Goal: Navigation & Orientation: Find specific page/section

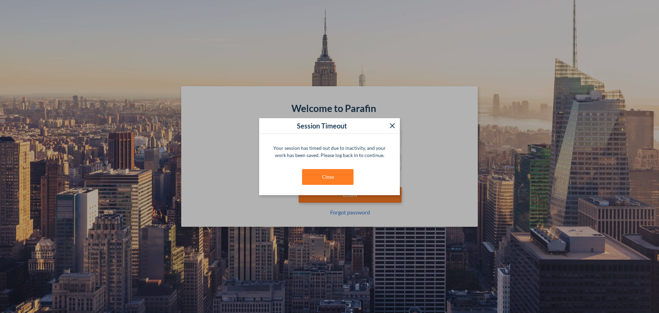
click at [342, 180] on button "Close" at bounding box center [327, 177] width 51 height 16
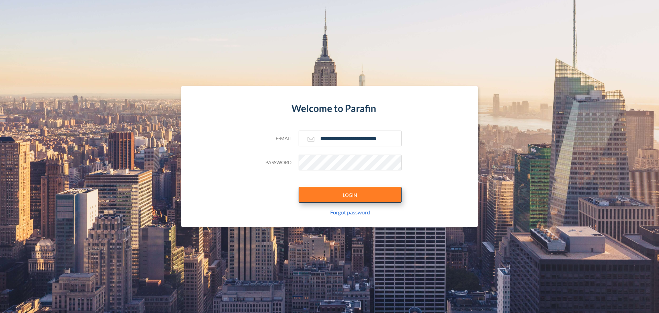
click at [349, 194] on button "LOGIN" at bounding box center [350, 195] width 103 height 16
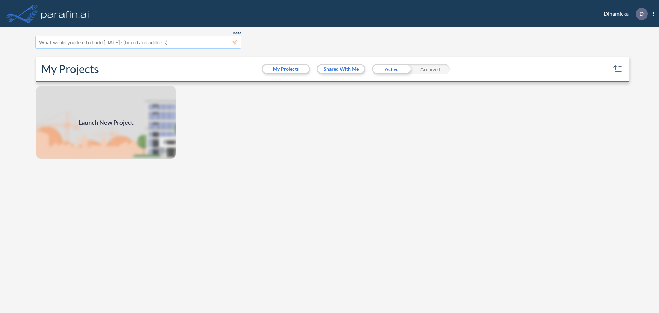
click at [160, 39] on div at bounding box center [138, 42] width 198 height 9
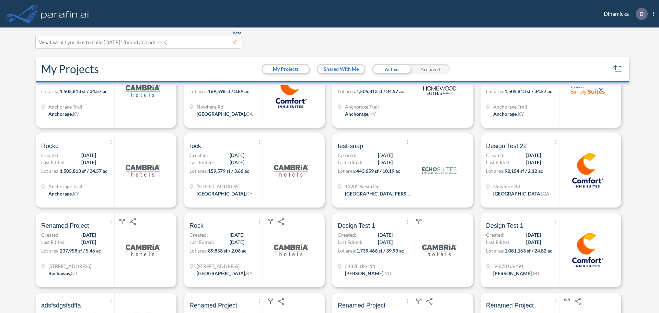
scroll to position [275, 0]
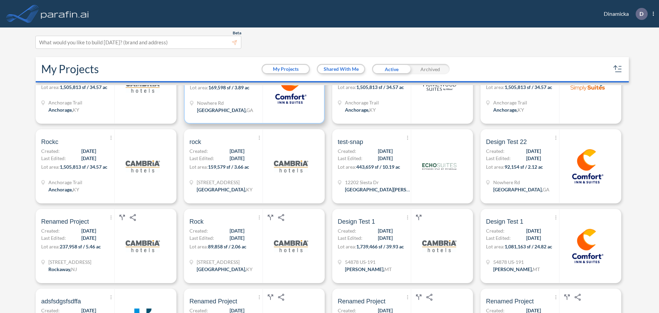
click at [250, 99] on div "Show More Created with sketchtool. Archive Reports Share a copy Design Test 22 …" at bounding box center [226, 86] width 73 height 73
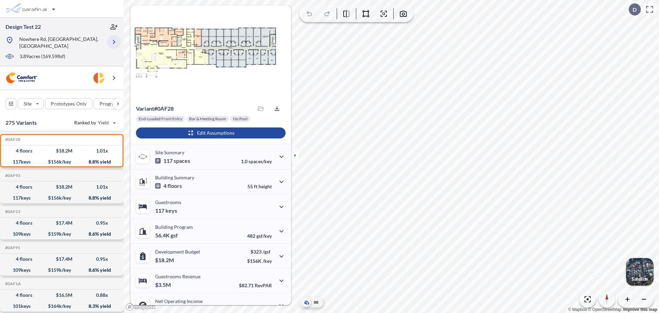
click at [111, 38] on icon "button" at bounding box center [114, 42] width 8 height 8
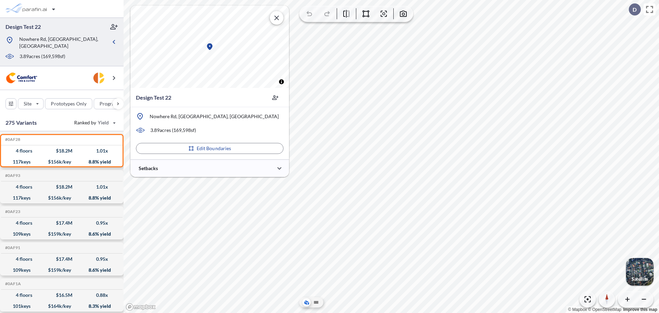
click at [277, 99] on icon "button" at bounding box center [275, 97] width 6 height 4
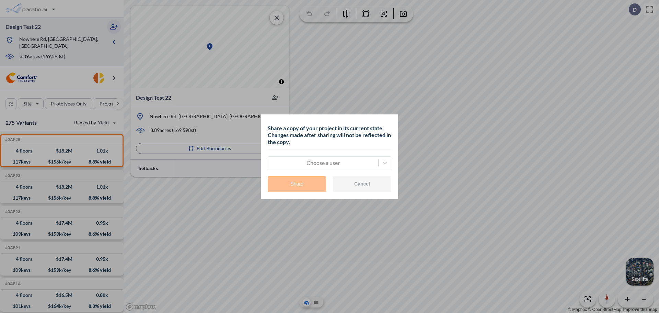
click at [353, 184] on button "Cancel" at bounding box center [362, 184] width 58 height 16
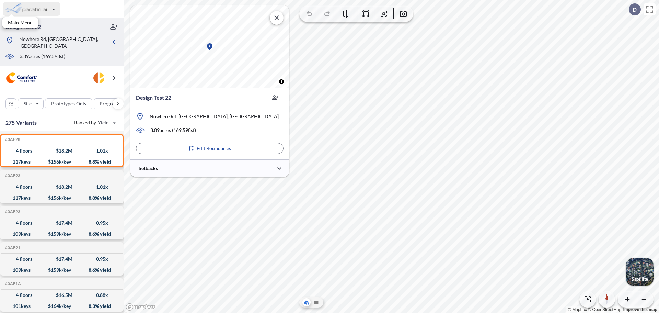
click at [32, 11] on div "button" at bounding box center [32, 9] width 58 height 14
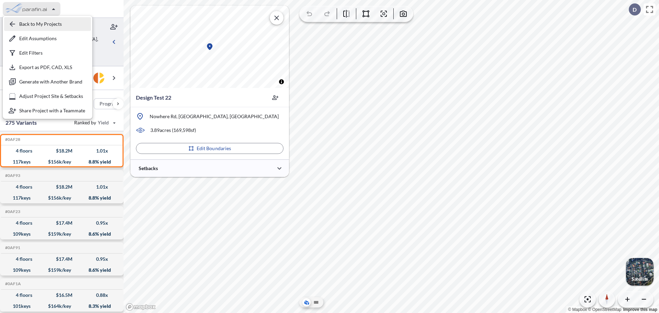
click at [43, 24] on div "button" at bounding box center [47, 24] width 87 height 14
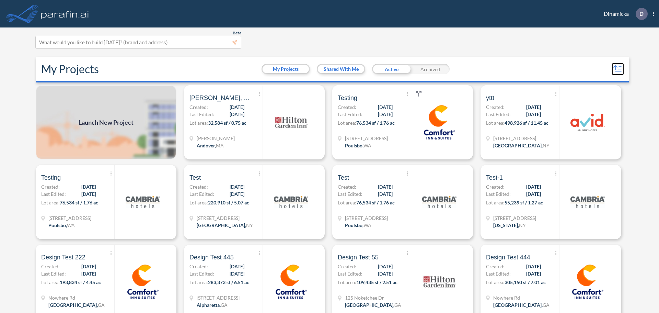
click at [617, 68] on icon "button" at bounding box center [617, 68] width 11 height 11
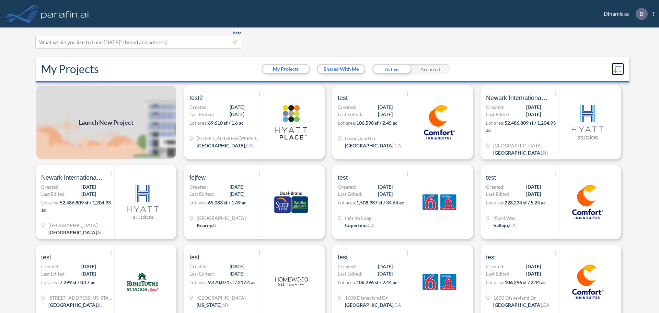
click at [618, 72] on icon "button" at bounding box center [617, 68] width 11 height 11
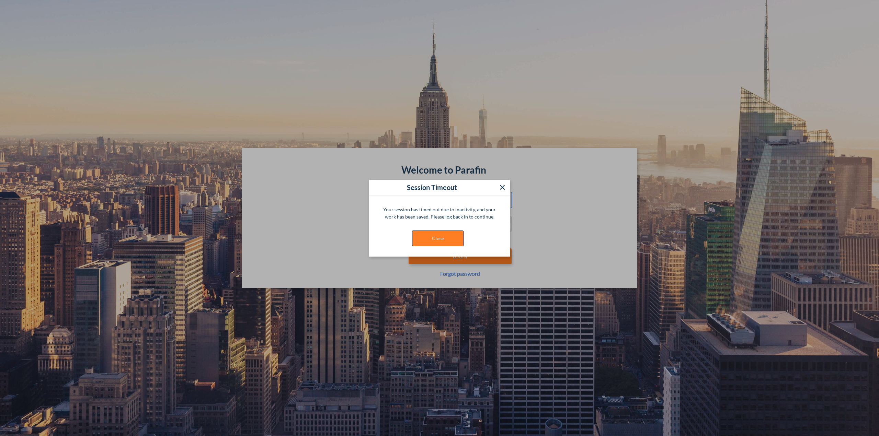
type input "**********"
click at [422, 232] on button "Close" at bounding box center [437, 239] width 51 height 16
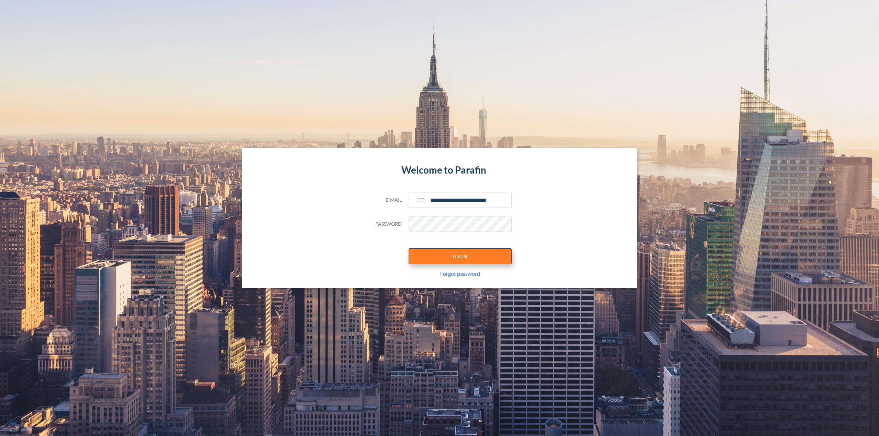
click at [440, 251] on button "LOGIN" at bounding box center [459, 256] width 103 height 16
type input "**********"
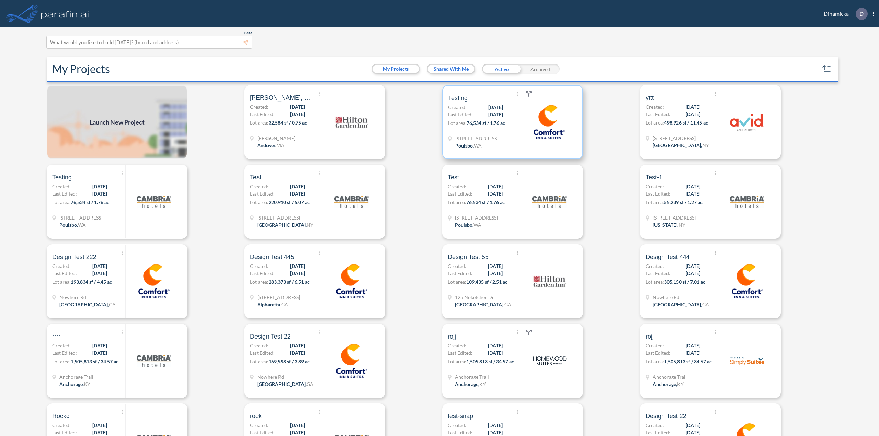
click at [476, 132] on div "Show More Created with sketchtool. Archive Reports Share a copy Testing Created…" at bounding box center [484, 122] width 73 height 73
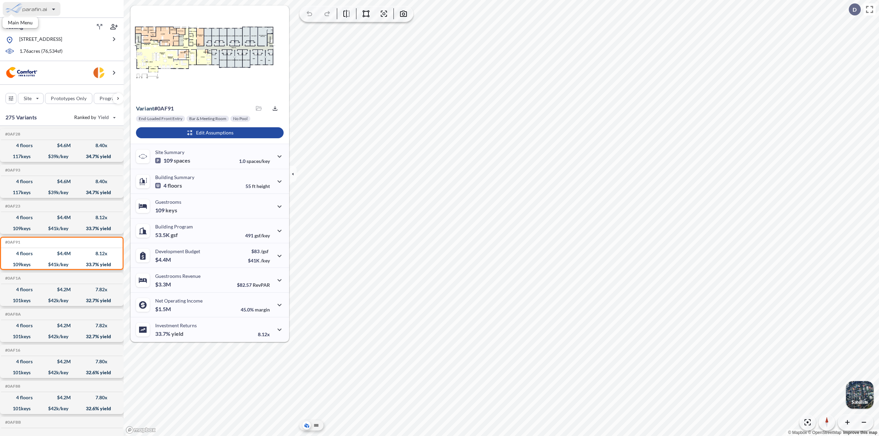
click at [30, 11] on div "button" at bounding box center [32, 9] width 58 height 14
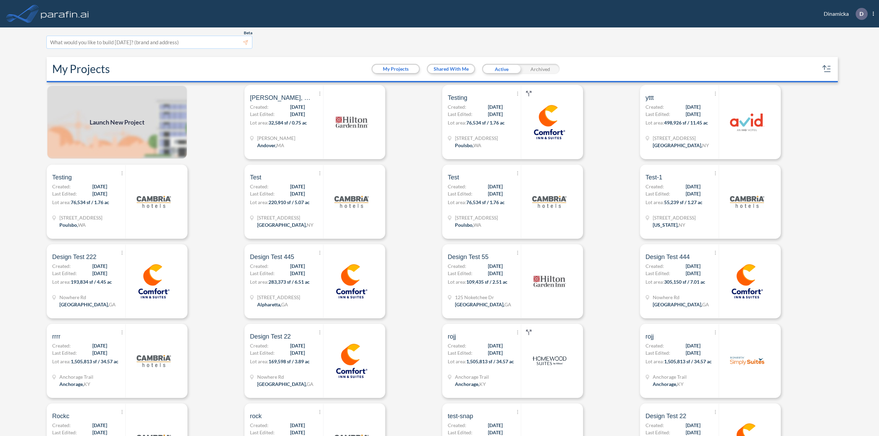
click at [135, 42] on div at bounding box center [149, 42] width 198 height 9
click at [277, 44] on div "Beta This experimental feature is still in beta. Help improve this by reporting…" at bounding box center [436, 42] width 780 height 13
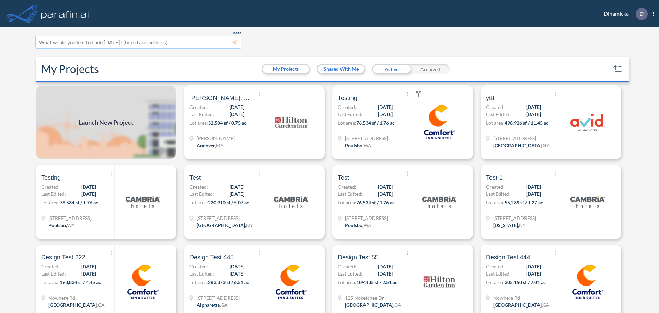
click at [153, 43] on div at bounding box center [138, 42] width 198 height 9
click at [284, 41] on div "Beta This experimental feature is still in beta. Help improve this by reporting…" at bounding box center [326, 42] width 583 height 13
click at [620, 69] on icon "button" at bounding box center [617, 68] width 11 height 11
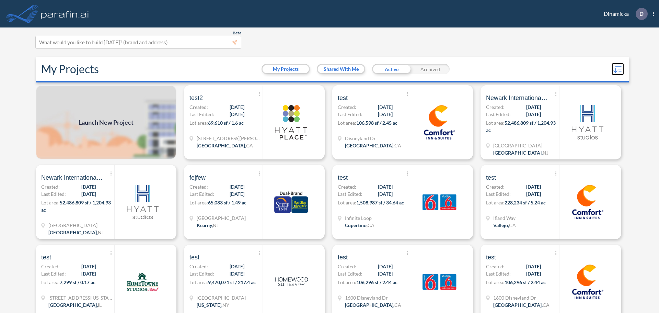
click at [615, 69] on icon "button" at bounding box center [615, 70] width 0 height 4
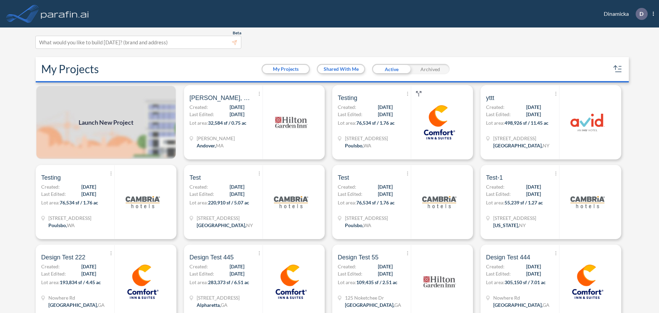
click at [297, 43] on div "Beta This experimental feature is still in beta. Help improve this by reporting…" at bounding box center [326, 42] width 583 height 13
click at [258, 37] on div "Beta This experimental feature is still in beta. Help improve this by reporting…" at bounding box center [326, 42] width 583 height 13
